Goal: Transaction & Acquisition: Subscribe to service/newsletter

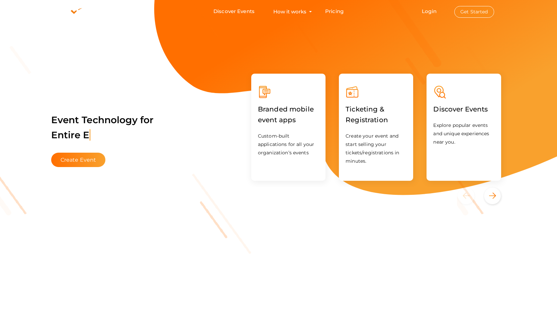
click at [463, 14] on button "Get Started" at bounding box center [475, 12] width 40 height 12
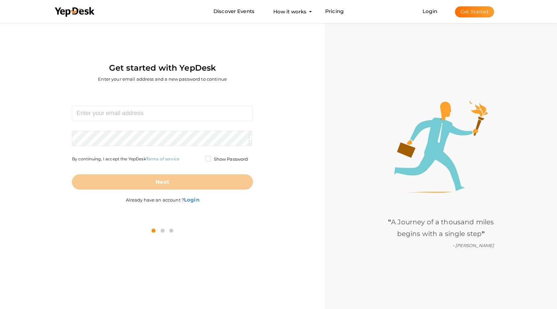
click at [475, 14] on button "Get Started" at bounding box center [474, 11] width 39 height 11
click at [191, 201] on b "Login" at bounding box center [191, 199] width 15 height 6
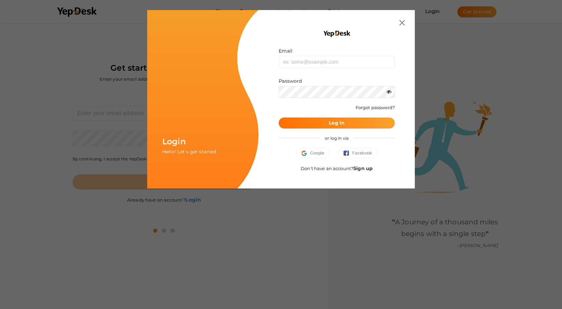
click at [363, 168] on link "Sign up" at bounding box center [362, 168] width 19 height 6
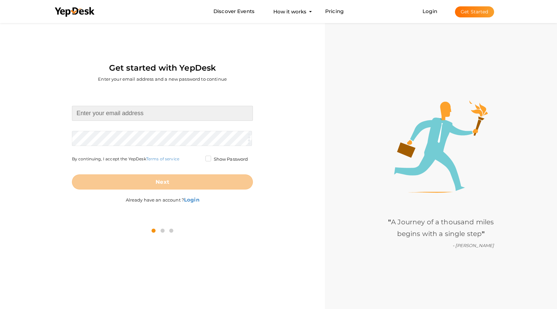
click at [149, 116] on input at bounding box center [162, 113] width 181 height 15
type input "vbtimesharerentals@proton.me"
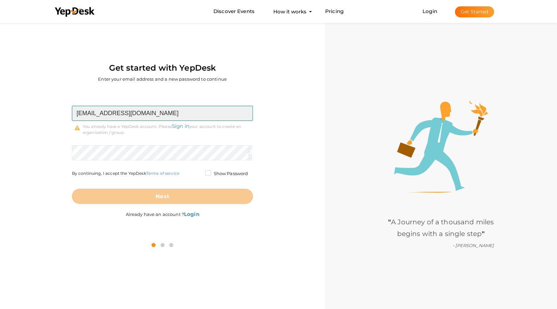
click at [129, 107] on input "vbtimesharerentals@proton.me" at bounding box center [162, 113] width 181 height 15
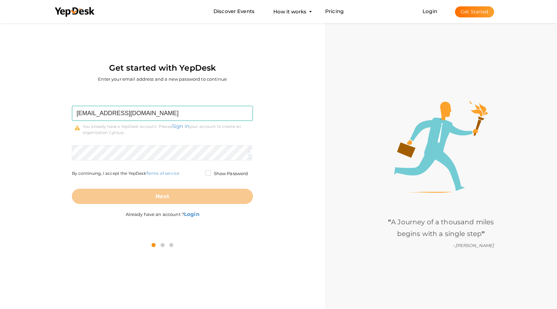
click at [252, 61] on div "Get started with YepDesk Enter your email address and a new password to continue" at bounding box center [162, 55] width 315 height 69
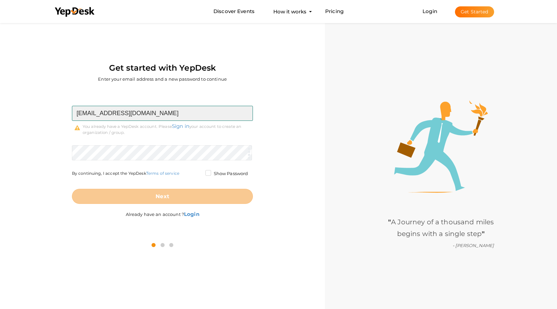
click at [137, 115] on input "vbtimesharerentals@proton.me" at bounding box center [162, 113] width 181 height 15
